Goal: Information Seeking & Learning: Understand process/instructions

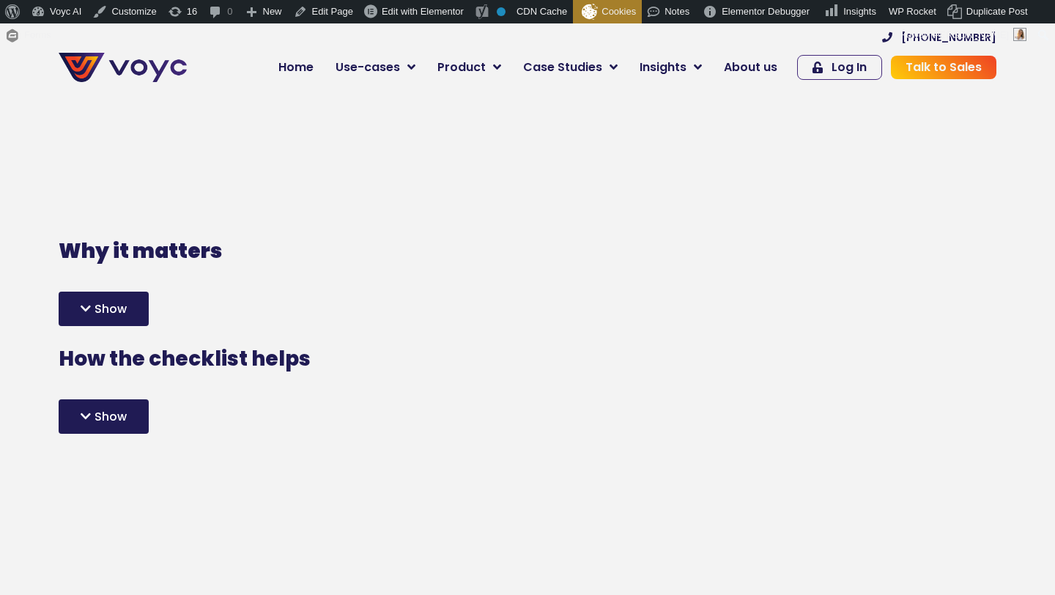
scroll to position [663, 0]
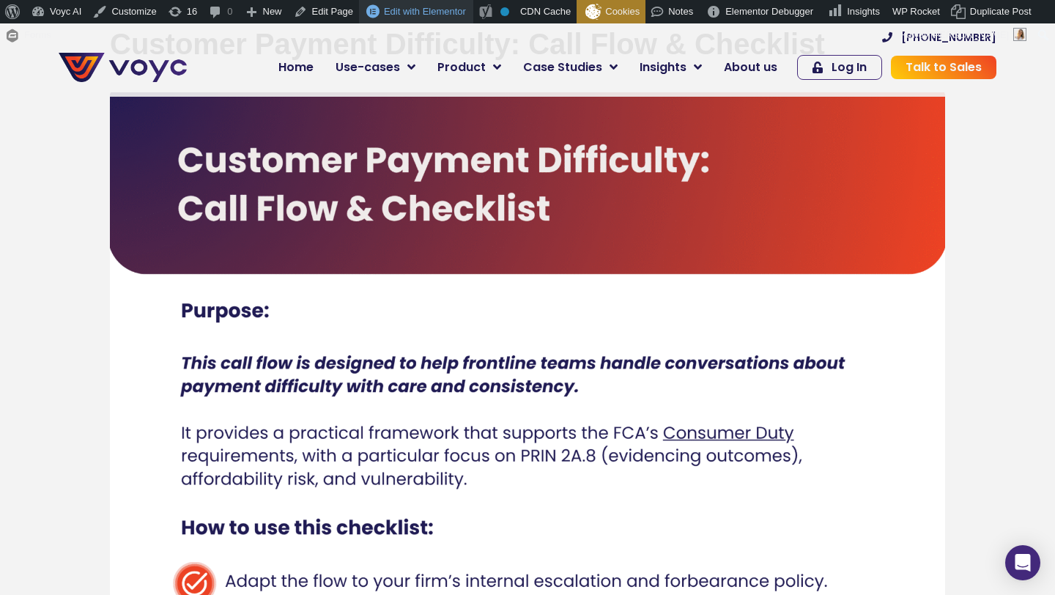
click at [411, 12] on span "Edit with Elementor" at bounding box center [425, 11] width 82 height 11
click at [409, 9] on span "Edit with Elementor" at bounding box center [425, 11] width 82 height 11
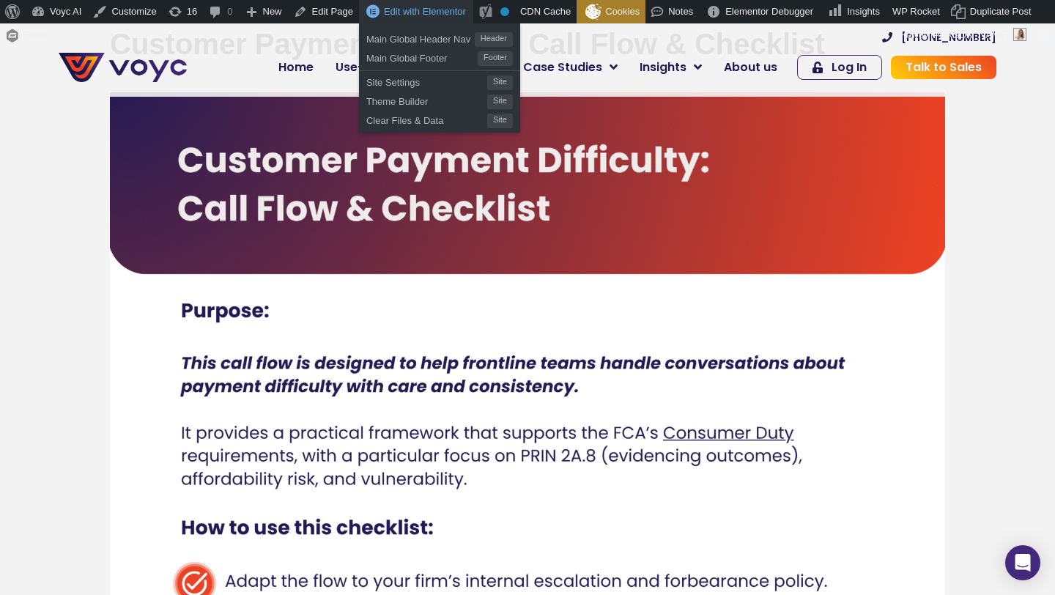
click at [431, 13] on span "Edit with Elementor" at bounding box center [425, 11] width 82 height 11
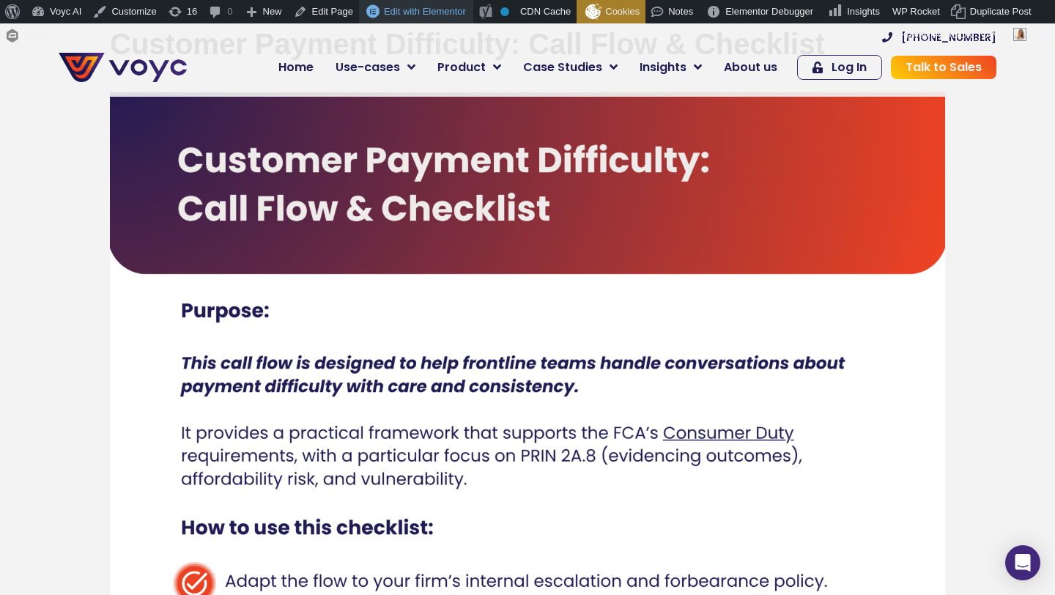
click at [434, 19] on div "Edit with Elementor" at bounding box center [416, 11] width 114 height 23
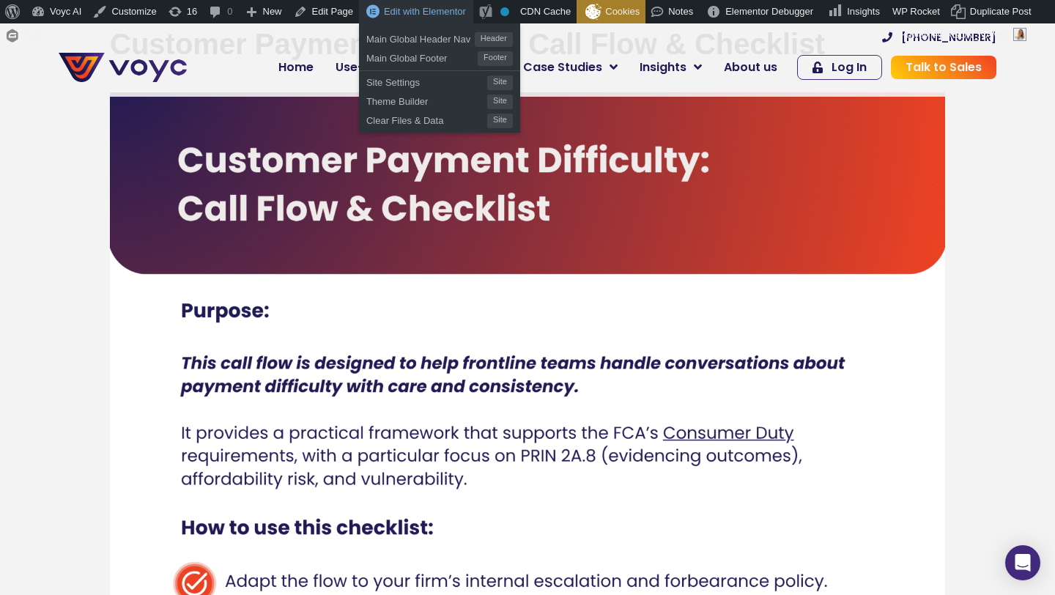
click at [429, 13] on span "Edit with Elementor" at bounding box center [425, 11] width 82 height 11
click at [389, 17] on span "Edit with Elementor" at bounding box center [425, 11] width 82 height 11
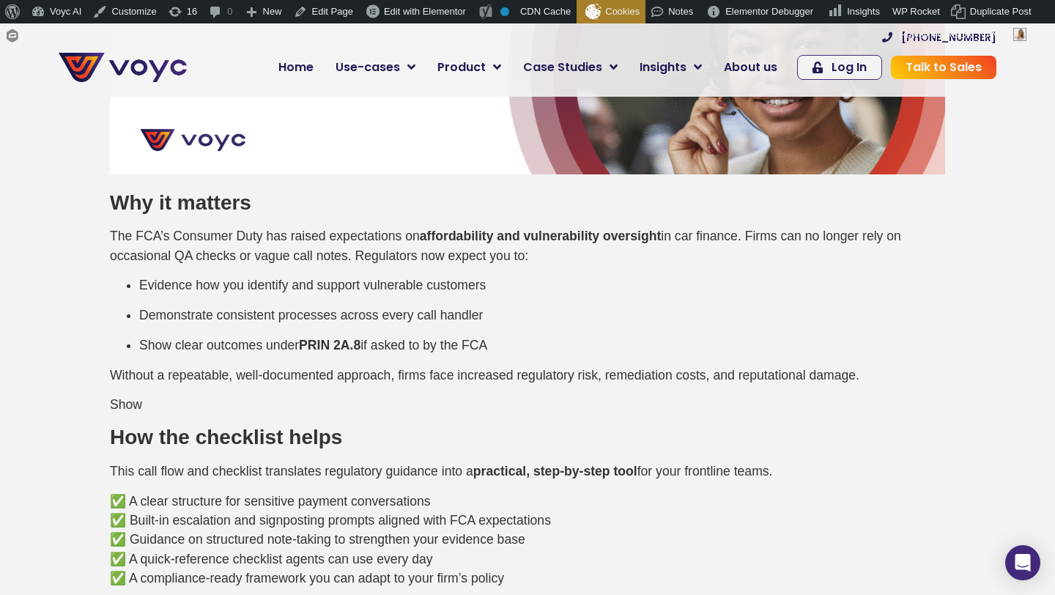
scroll to position [1570, 0]
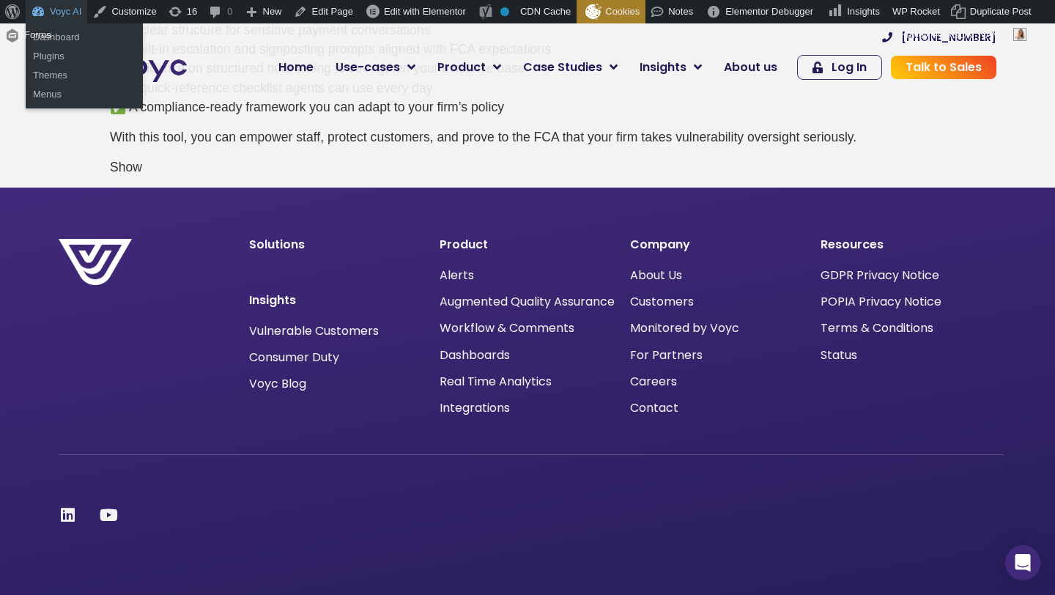
click at [61, 13] on link "Voyc AI" at bounding box center [57, 11] width 62 height 23
